Goal: Task Accomplishment & Management: Use online tool/utility

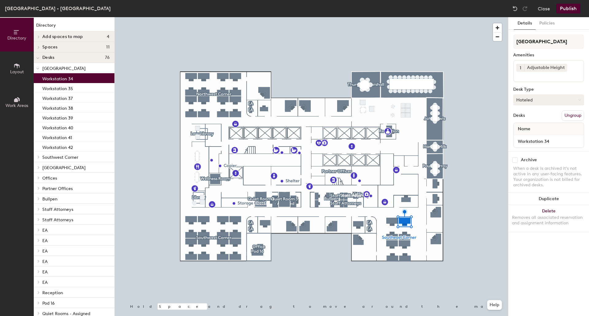
click at [530, 99] on button "Hoteled" at bounding box center [549, 100] width 71 height 11
click at [532, 114] on div "Assigned Hot Hoteled" at bounding box center [549, 128] width 71 height 33
click at [534, 100] on button "Hoteled" at bounding box center [549, 100] width 71 height 11
click at [521, 120] on div "Assigned" at bounding box center [544, 118] width 61 height 9
click at [567, 9] on button "Publish" at bounding box center [568, 9] width 24 height 10
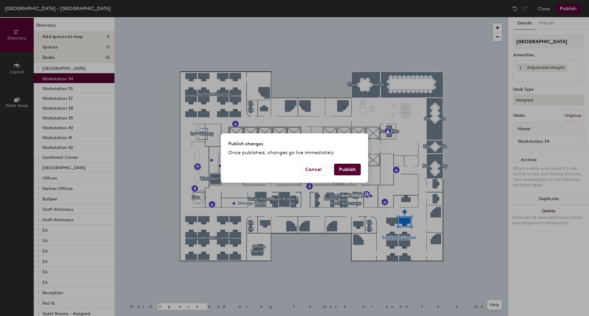
click at [336, 169] on button "Publish" at bounding box center [347, 170] width 27 height 12
